Goal: Find specific page/section

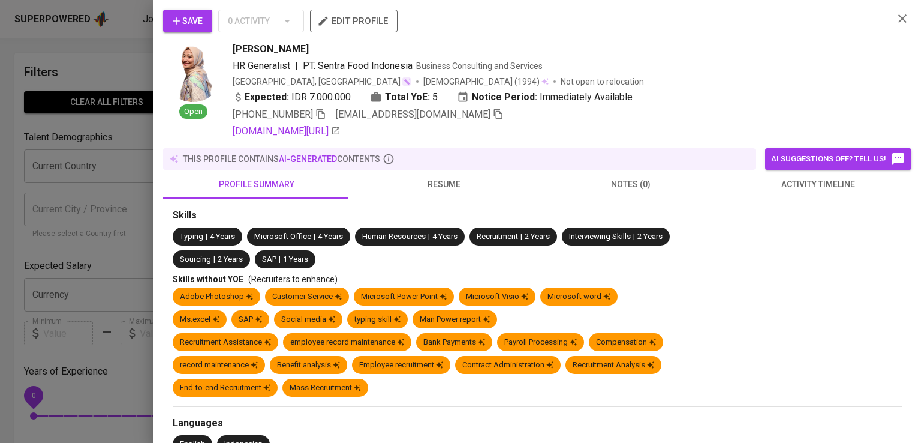
click at [104, 116] on div at bounding box center [460, 221] width 921 height 443
click at [123, 271] on div at bounding box center [460, 221] width 921 height 443
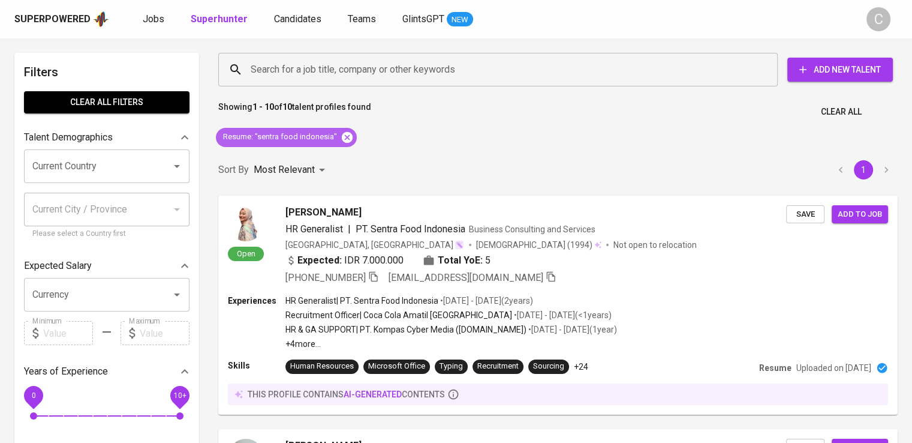
click at [348, 137] on icon at bounding box center [347, 136] width 11 height 11
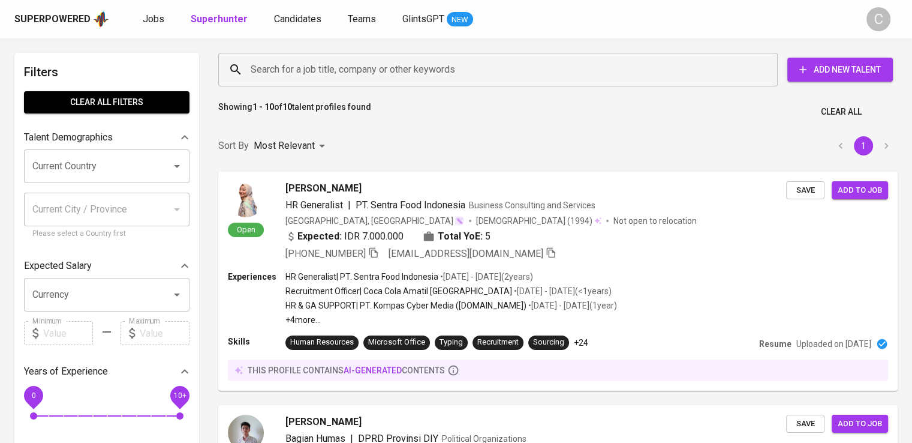
click at [338, 66] on input "Search for a job title, company or other keywords" at bounding box center [501, 69] width 507 height 23
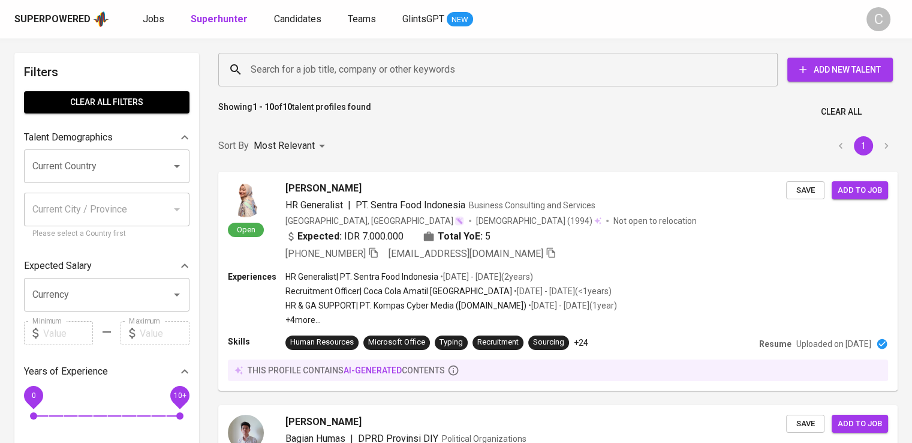
click at [338, 66] on input "Search for a job title, company or other keywords" at bounding box center [501, 69] width 507 height 23
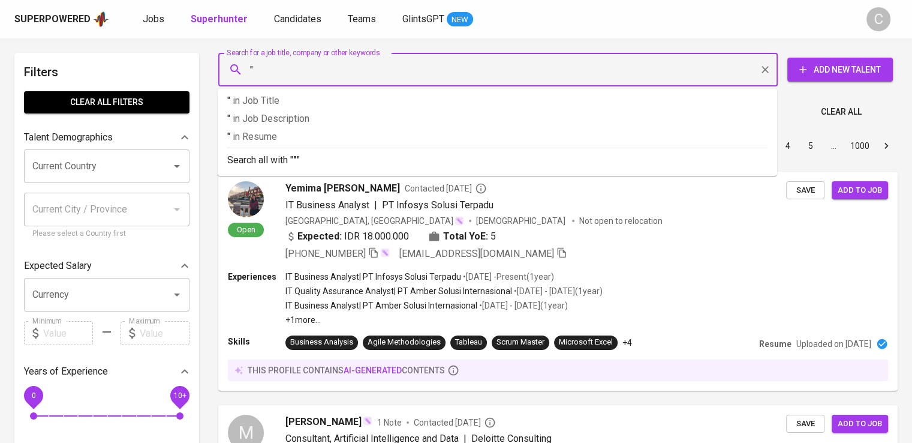
paste input "firetech [DEMOGRAPHIC_DATA]"
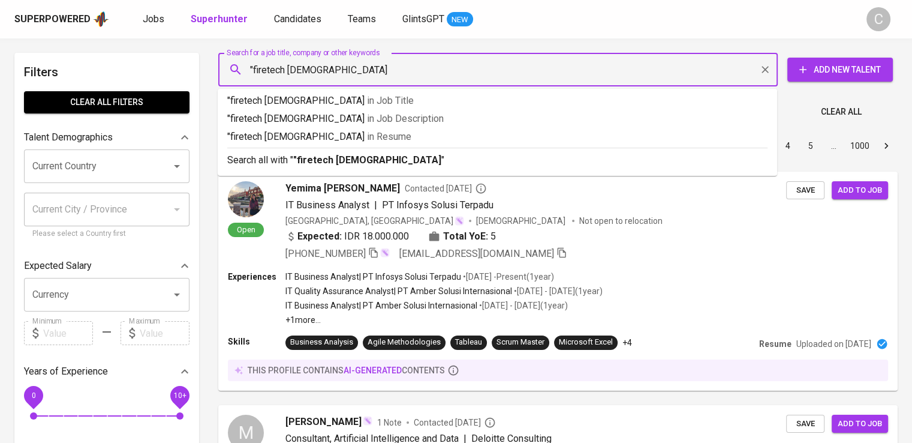
type input ""firetech [DEMOGRAPHIC_DATA]""
click at [358, 135] on p ""firetech [DEMOGRAPHIC_DATA]" in [GEOGRAPHIC_DATA]" at bounding box center [497, 137] width 541 height 14
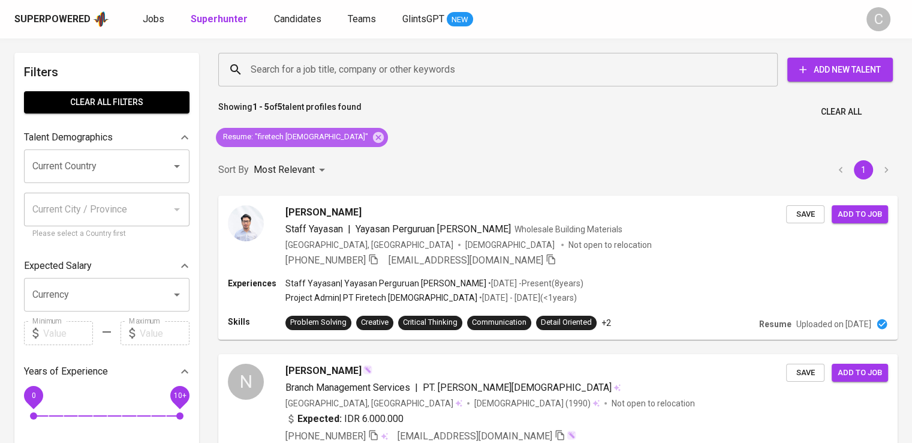
click at [332, 138] on div "Resume : "firetech [DEMOGRAPHIC_DATA]"" at bounding box center [302, 137] width 172 height 19
click at [373, 138] on icon at bounding box center [378, 136] width 11 height 11
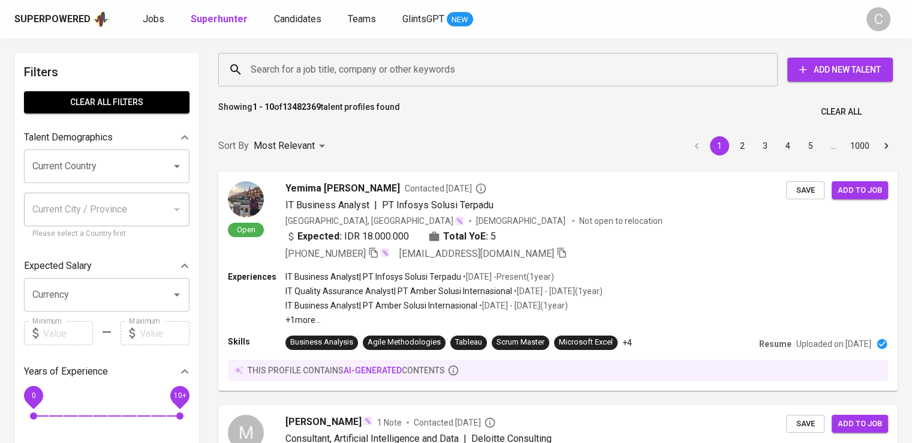
click at [396, 71] on input "Search for a job title, company or other keywords" at bounding box center [501, 69] width 507 height 23
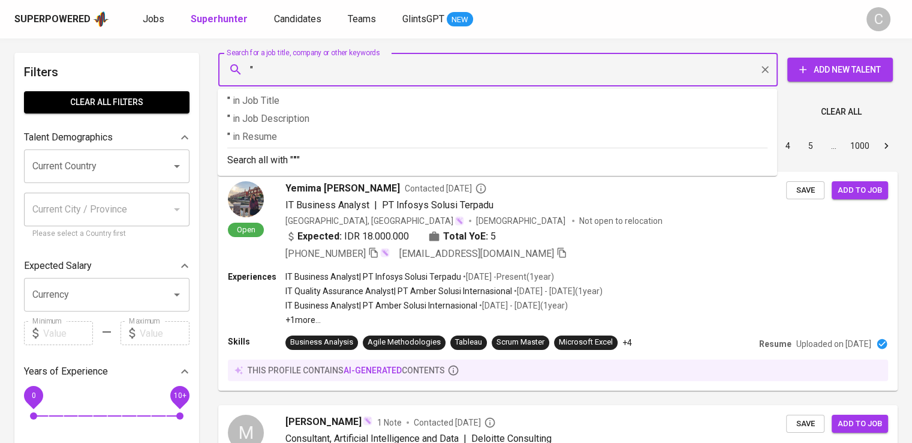
paste input "Marriott Bali Uluwatu"
paste input "ara Energi Lestari"
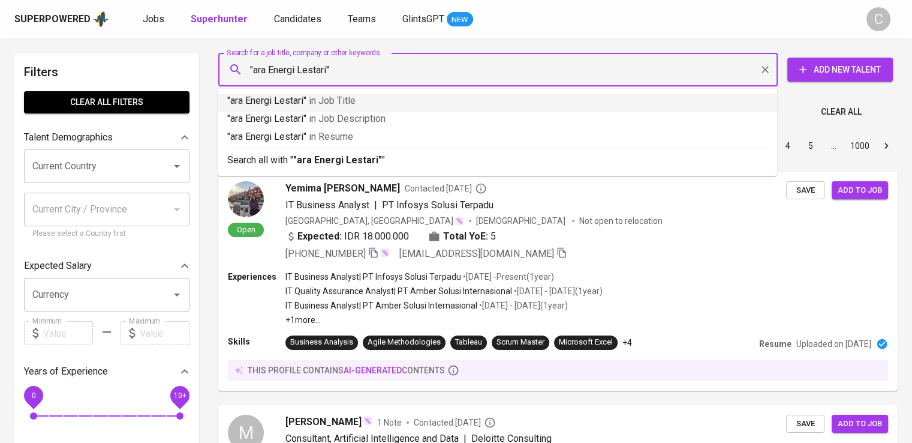
click at [254, 73] on input ""ara Energi Lestari"" at bounding box center [501, 69] width 507 height 23
type input ""Bara Energi Lestari""
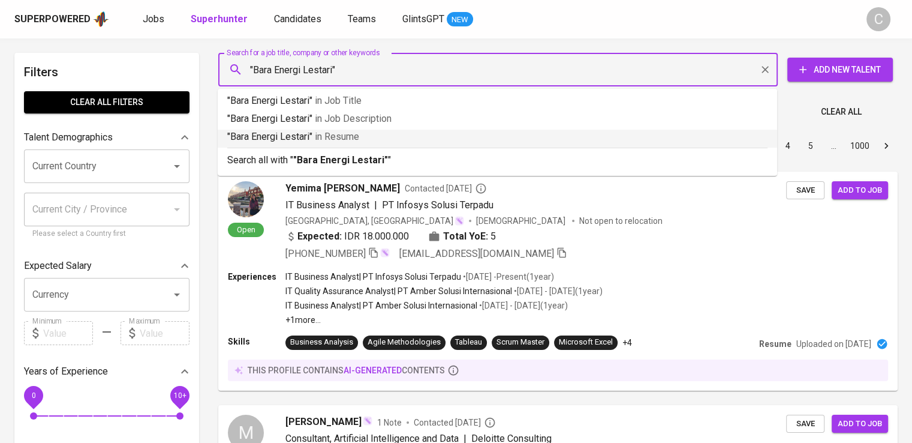
click at [287, 139] on p ""Bara Energi Lestari" in Resume" at bounding box center [497, 137] width 541 height 14
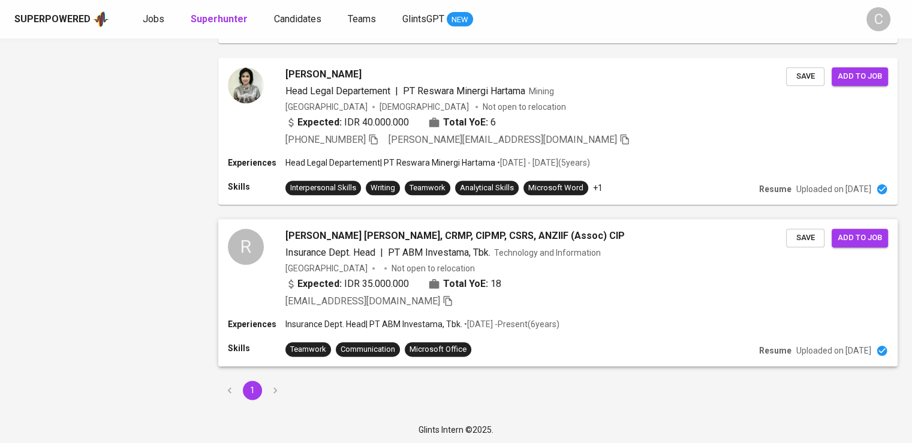
scroll to position [1369, 0]
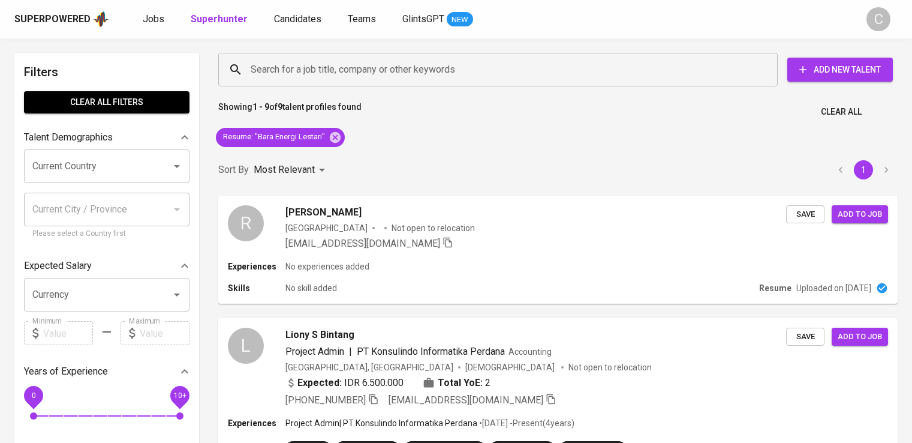
scroll to position [1369, 0]
